Goal: Transaction & Acquisition: Purchase product/service

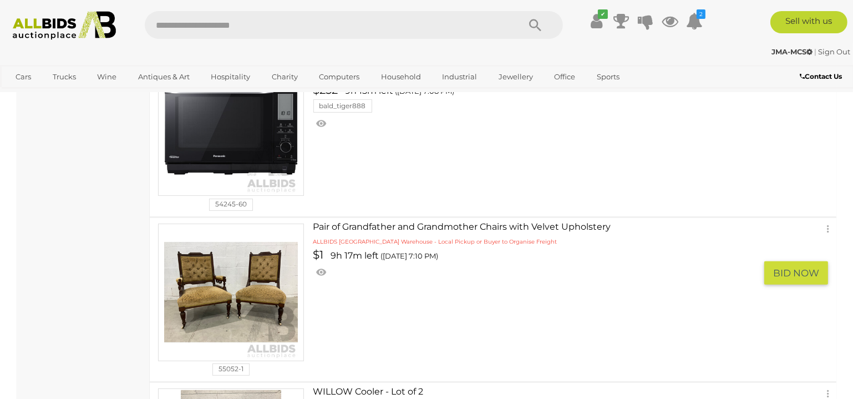
scroll to position [379, 0]
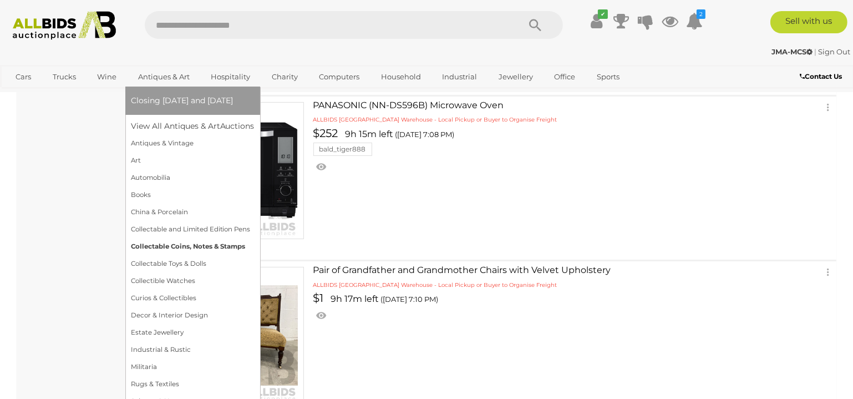
click at [177, 245] on link "Collectable Coins, Notes & Stamps" at bounding box center [193, 246] width 124 height 17
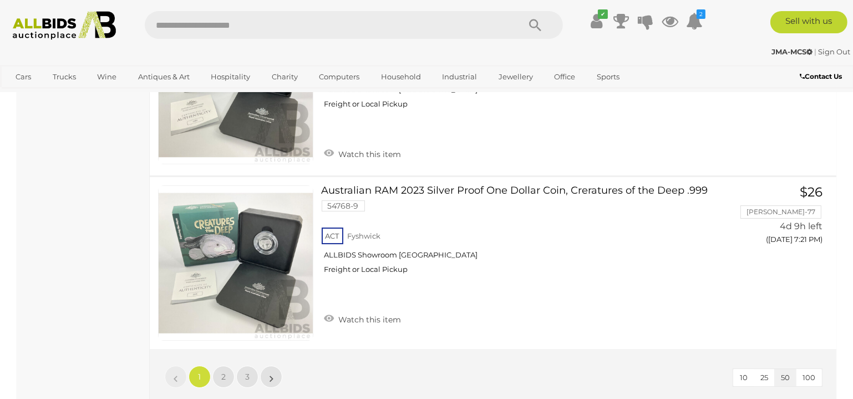
scroll to position [8753, 0]
click at [224, 366] on link "2" at bounding box center [224, 377] width 22 height 22
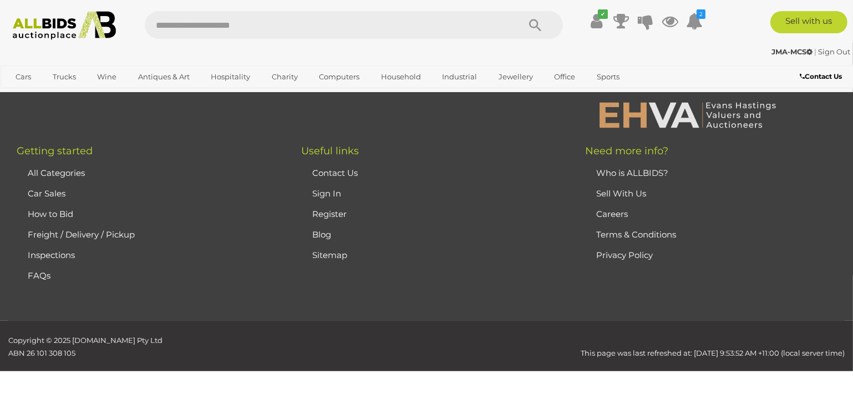
scroll to position [149, 0]
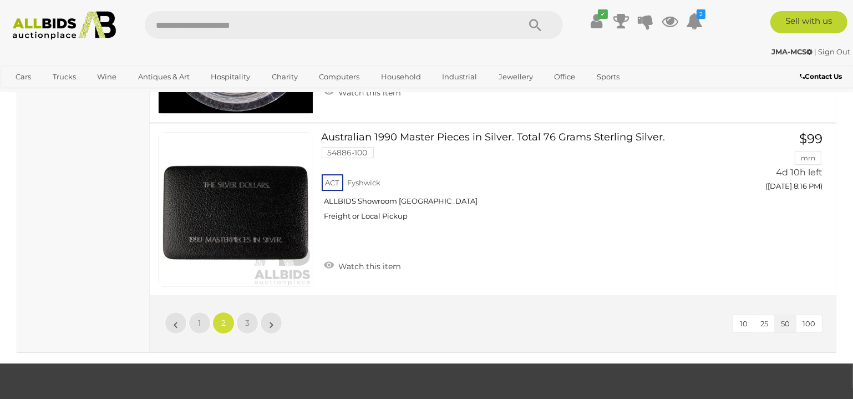
scroll to position [8683, 0]
click at [250, 312] on link "3" at bounding box center [247, 323] width 22 height 22
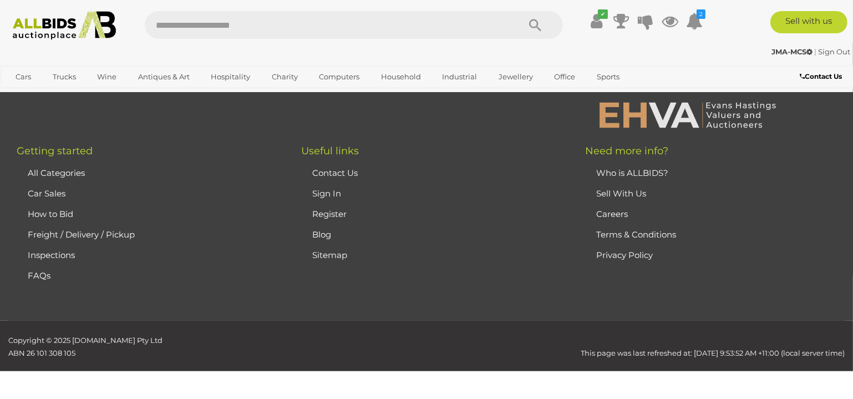
scroll to position [149, 0]
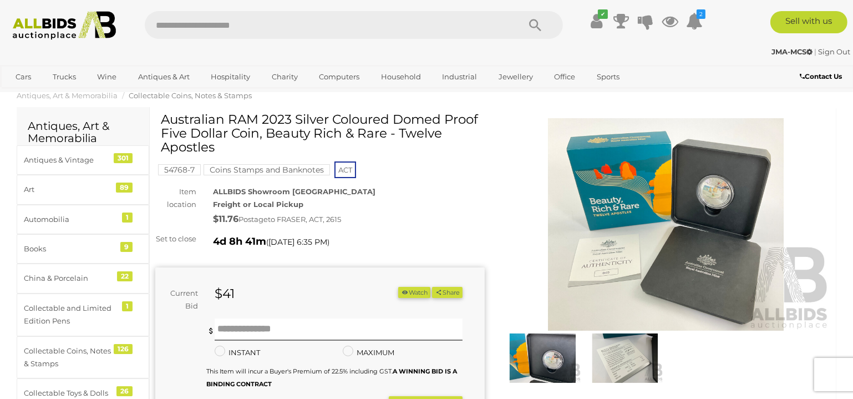
scroll to position [20, 0]
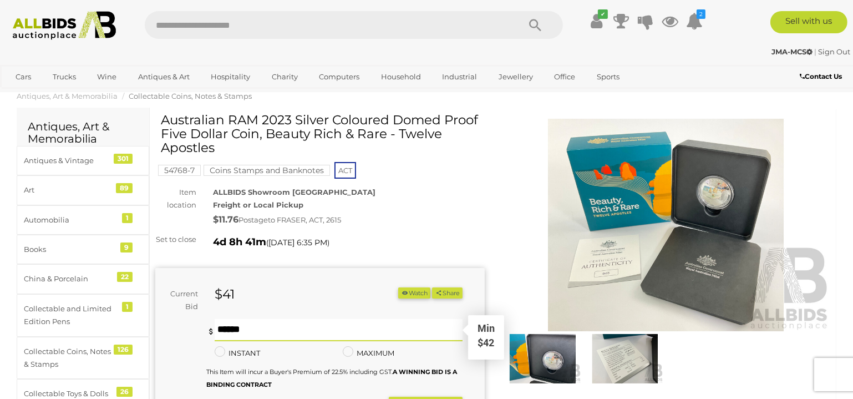
click at [275, 334] on input "text" at bounding box center [339, 330] width 248 height 22
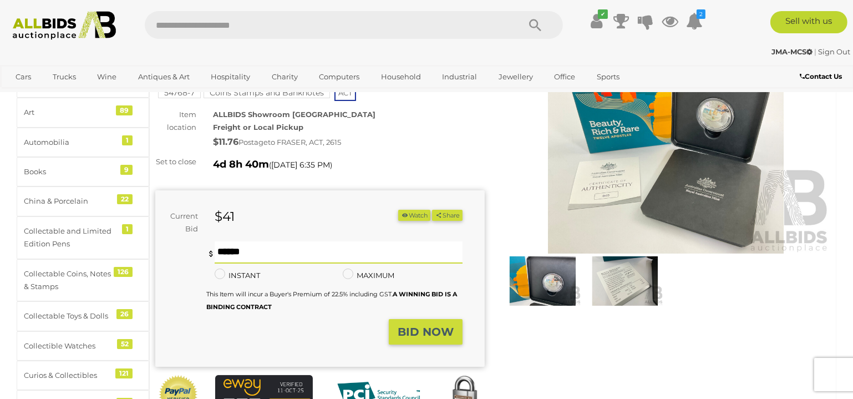
scroll to position [71, 0]
